Goal: Task Accomplishment & Management: Use online tool/utility

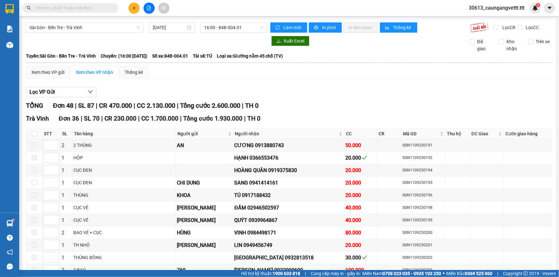
scroll to position [504, 0]
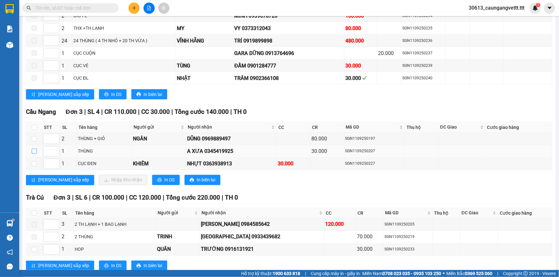
click at [34, 149] on input "checkbox" at bounding box center [34, 151] width 5 height 5
checkbox input "true"
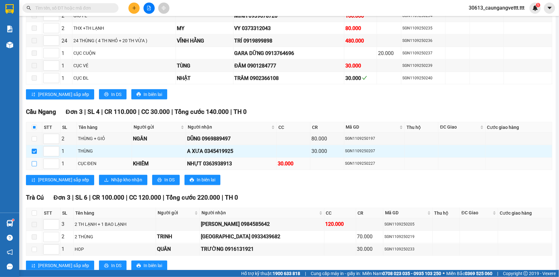
click at [35, 161] on input "checkbox" at bounding box center [34, 163] width 5 height 5
checkbox input "true"
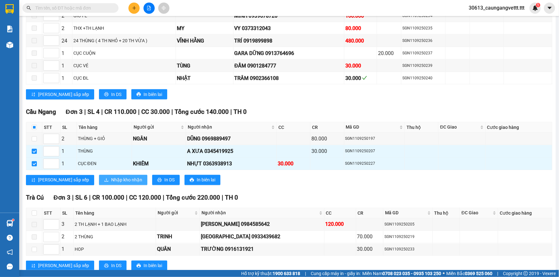
click at [111, 177] on span "Nhập kho nhận" at bounding box center [126, 180] width 31 height 7
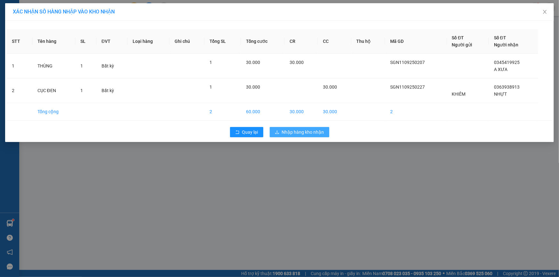
click at [298, 131] on span "Nhập hàng kho nhận" at bounding box center [303, 132] width 42 height 7
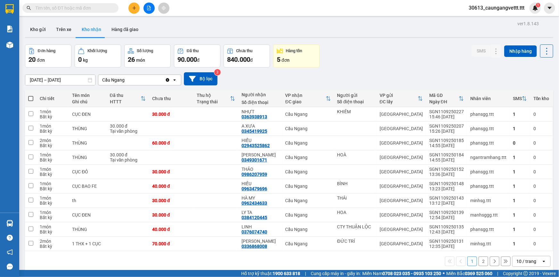
click at [149, 10] on icon "file-add" at bounding box center [149, 8] width 4 height 4
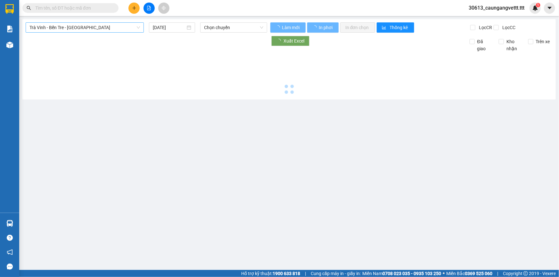
type input "[DATE]"
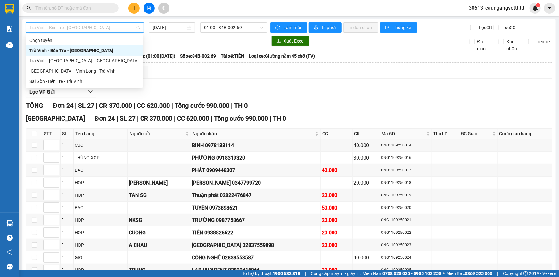
click at [95, 29] on span "Trà Vinh - Bến Tre - [GEOGRAPHIC_DATA]" at bounding box center [84, 28] width 110 height 10
click at [79, 80] on div "Sài Gòn - Bến Tre - Trà Vinh" at bounding box center [83, 81] width 109 height 7
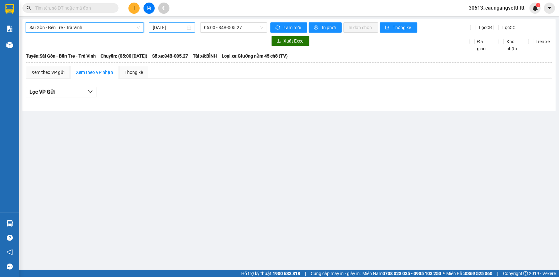
click at [158, 26] on input "[DATE]" at bounding box center [169, 27] width 33 height 7
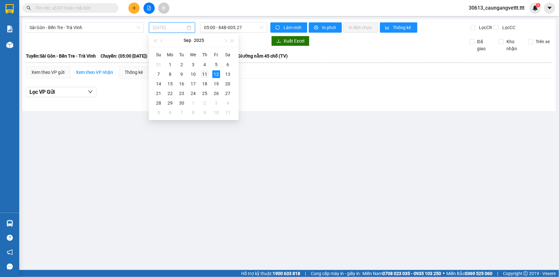
click at [203, 74] on div "11" at bounding box center [205, 74] width 8 height 8
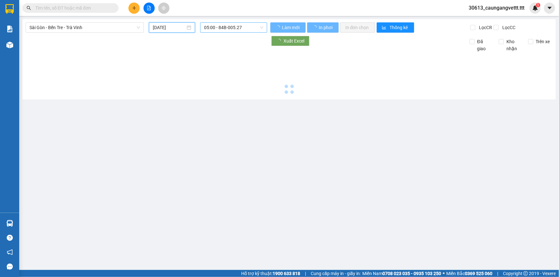
type input "[DATE]"
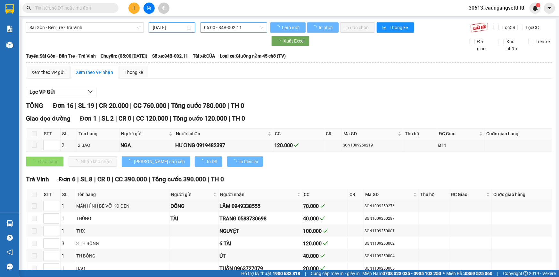
click at [221, 25] on span "05:00 - 84B-002.11" at bounding box center [233, 28] width 59 height 10
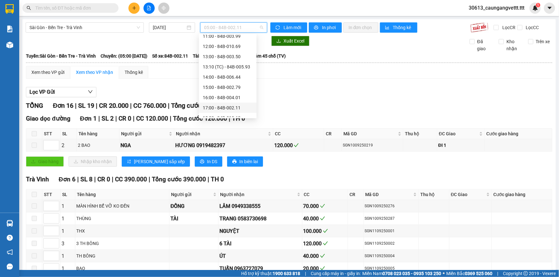
scroll to position [123, 0]
click at [215, 71] on div "17:00 - 84B-002.11" at bounding box center [228, 71] width 50 height 7
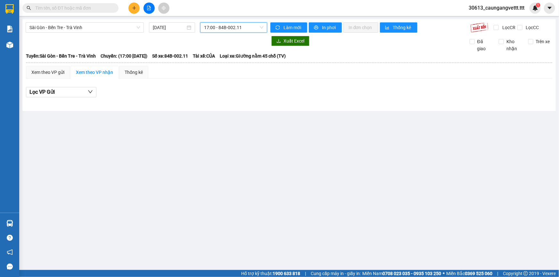
click at [215, 26] on span "17:00 - 84B-002.11" at bounding box center [233, 28] width 59 height 10
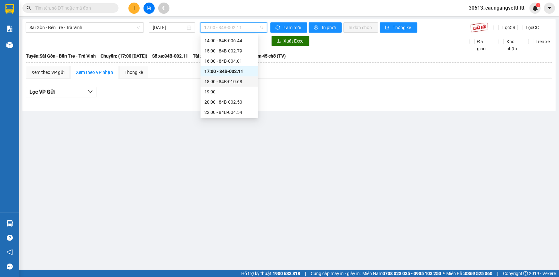
click at [222, 82] on div "18:00 - 84B-010.68" at bounding box center [229, 81] width 50 height 7
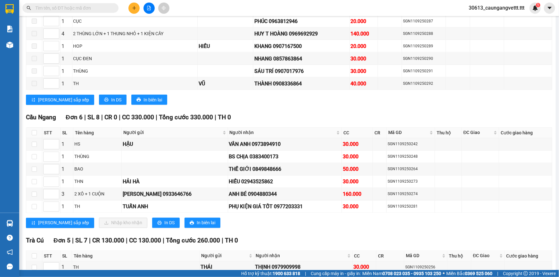
scroll to position [562, 0]
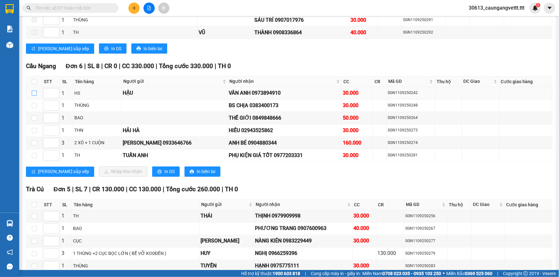
click at [34, 91] on input "checkbox" at bounding box center [34, 93] width 5 height 5
checkbox input "true"
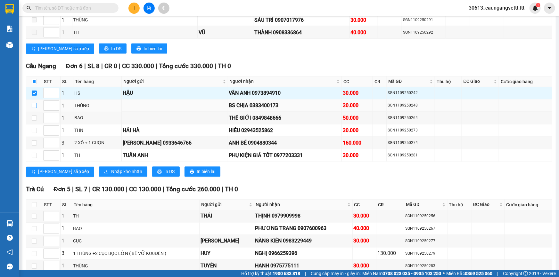
click at [35, 103] on input "checkbox" at bounding box center [34, 105] width 5 height 5
checkbox input "true"
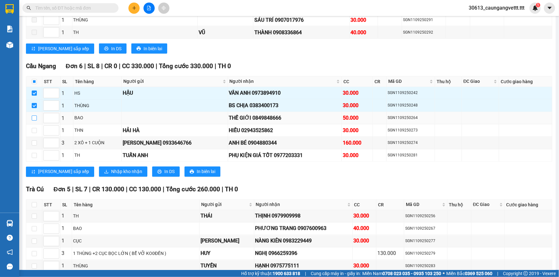
click at [33, 116] on input "checkbox" at bounding box center [34, 118] width 5 height 5
checkbox input "true"
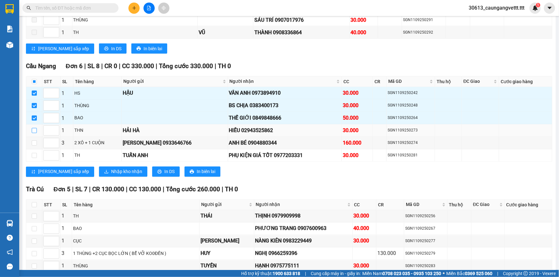
click at [33, 128] on input "checkbox" at bounding box center [34, 130] width 5 height 5
checkbox input "true"
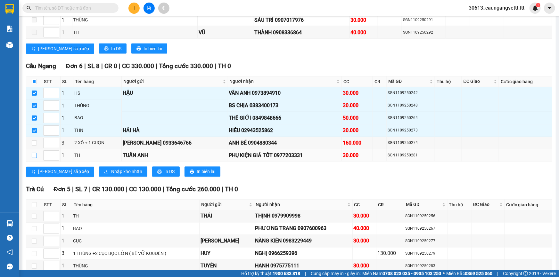
click at [34, 153] on input "checkbox" at bounding box center [34, 155] width 5 height 5
checkbox input "true"
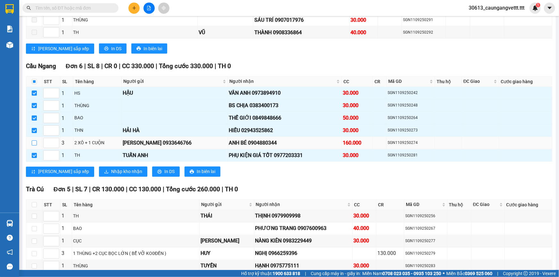
click at [34, 141] on input "checkbox" at bounding box center [34, 143] width 5 height 5
checkbox input "true"
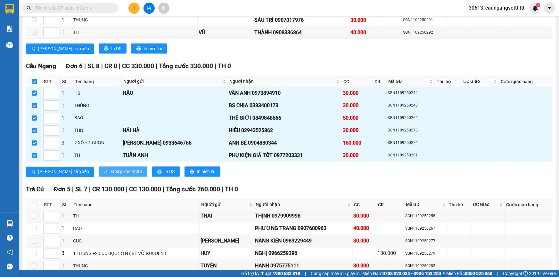
click at [111, 168] on span "Nhập kho nhận" at bounding box center [126, 171] width 31 height 7
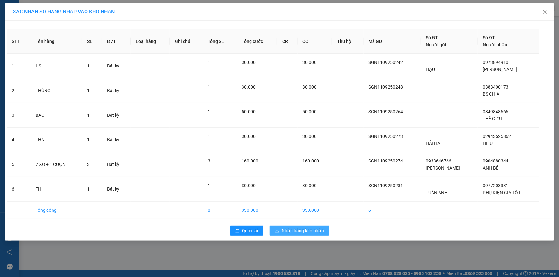
click at [290, 229] on span "Nhập hàng kho nhận" at bounding box center [303, 230] width 42 height 7
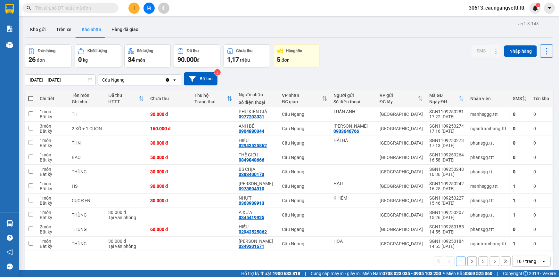
click at [532, 260] on div "10 / trang" at bounding box center [526, 261] width 29 height 10
click at [530, 251] on div "100 / trang" at bounding box center [526, 247] width 38 height 12
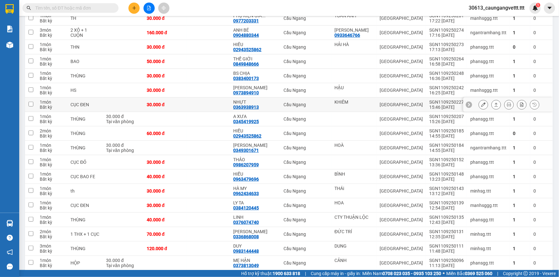
scroll to position [97, 0]
